Goal: Information Seeking & Learning: Learn about a topic

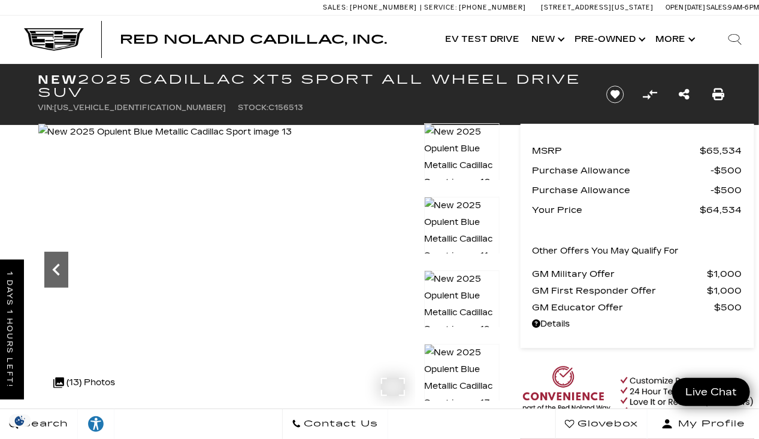
click at [51, 269] on icon "Previous" at bounding box center [56, 270] width 24 height 24
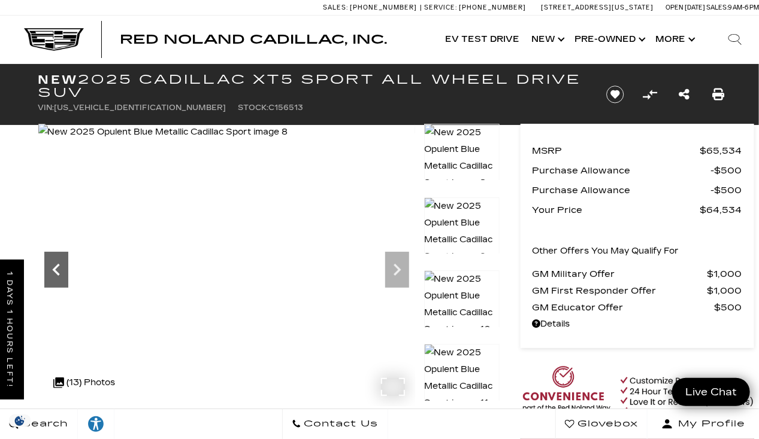
click at [51, 269] on icon "Previous" at bounding box center [56, 270] width 24 height 24
click at [53, 272] on icon "Previous" at bounding box center [56, 270] width 24 height 24
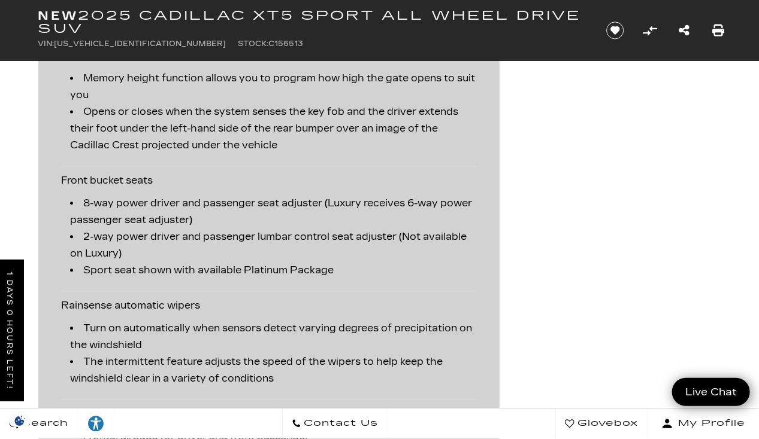
scroll to position [2736, 0]
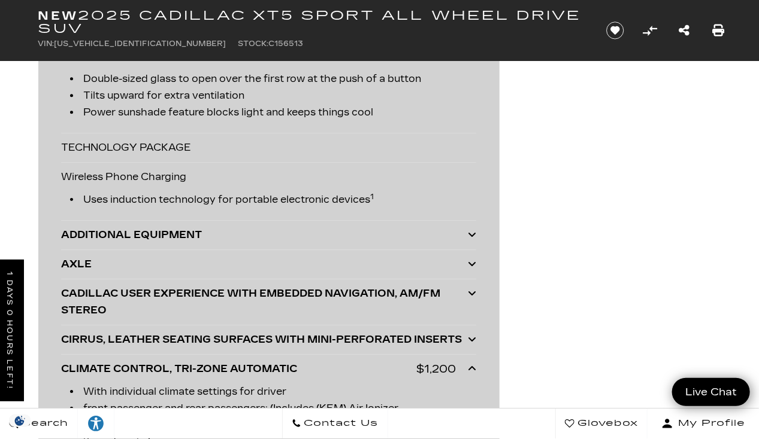
click at [447, 239] on div "ADDITIONAL EQUIPMENT" at bounding box center [264, 235] width 407 height 17
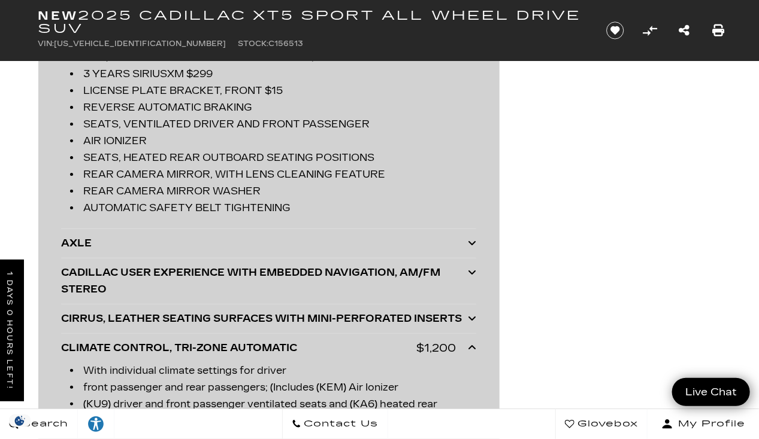
scroll to position [3504, 0]
click at [469, 277] on icon at bounding box center [472, 272] width 8 height 10
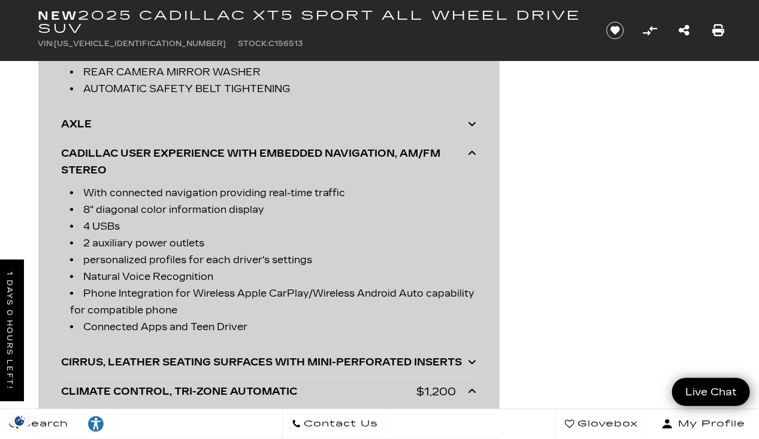
scroll to position [3624, 0]
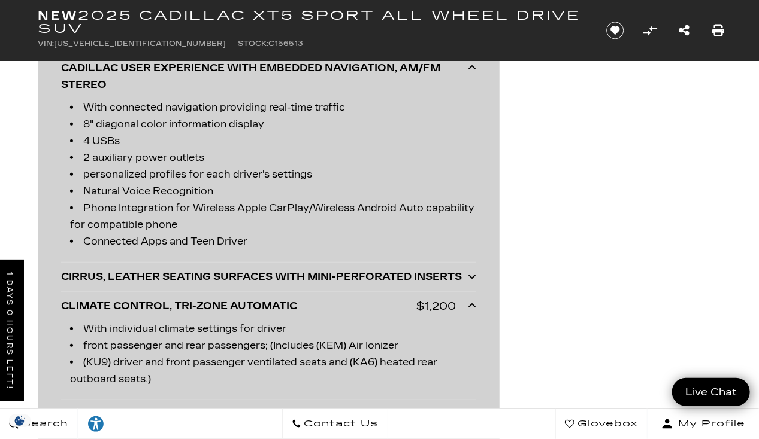
drag, startPoint x: 471, startPoint y: 289, endPoint x: 469, endPoint y: 283, distance: 6.7
click at [470, 281] on icon at bounding box center [472, 277] width 8 height 10
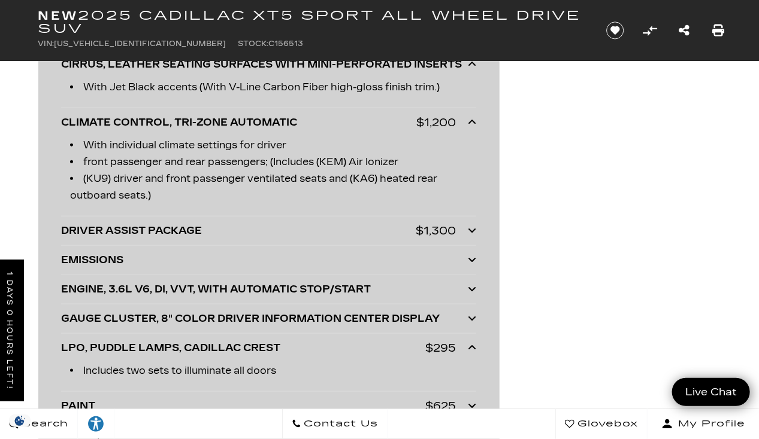
scroll to position [3921, 0]
click at [468, 229] on div "DRIVER ASSIST PACKAGE $1,300 Includes (KSG) Adaptive Cruise Control (AX7) Autom…" at bounding box center [268, 231] width 415 height 29
click at [468, 235] on icon at bounding box center [472, 231] width 8 height 10
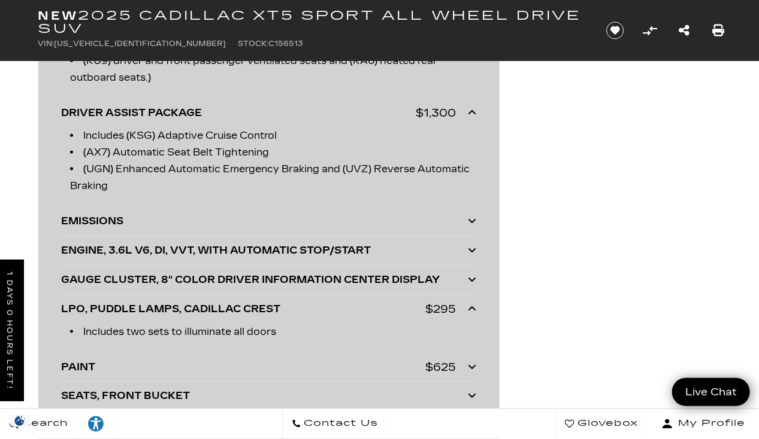
click at [472, 255] on icon at bounding box center [472, 250] width 8 height 10
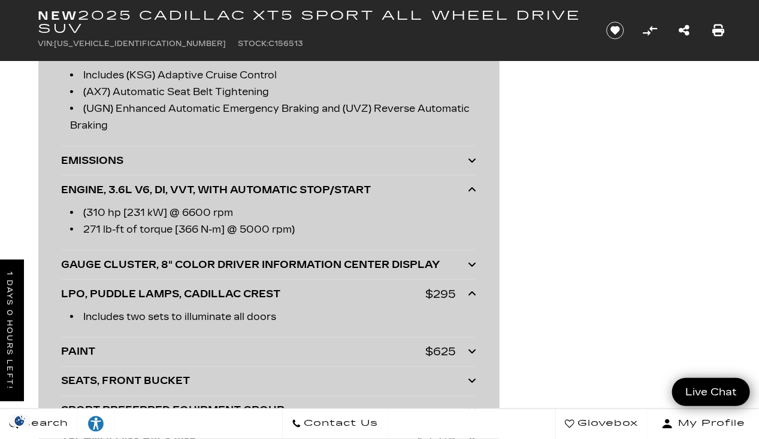
scroll to position [4100, 0]
click at [471, 266] on icon at bounding box center [472, 264] width 8 height 10
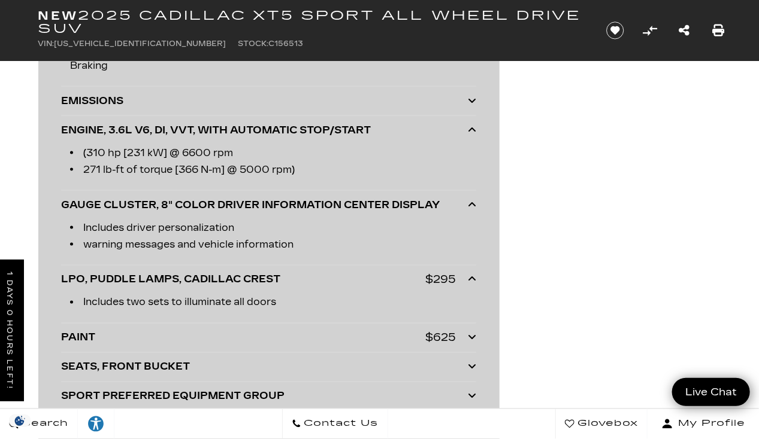
scroll to position [4160, 0]
